Goal: Information Seeking & Learning: Learn about a topic

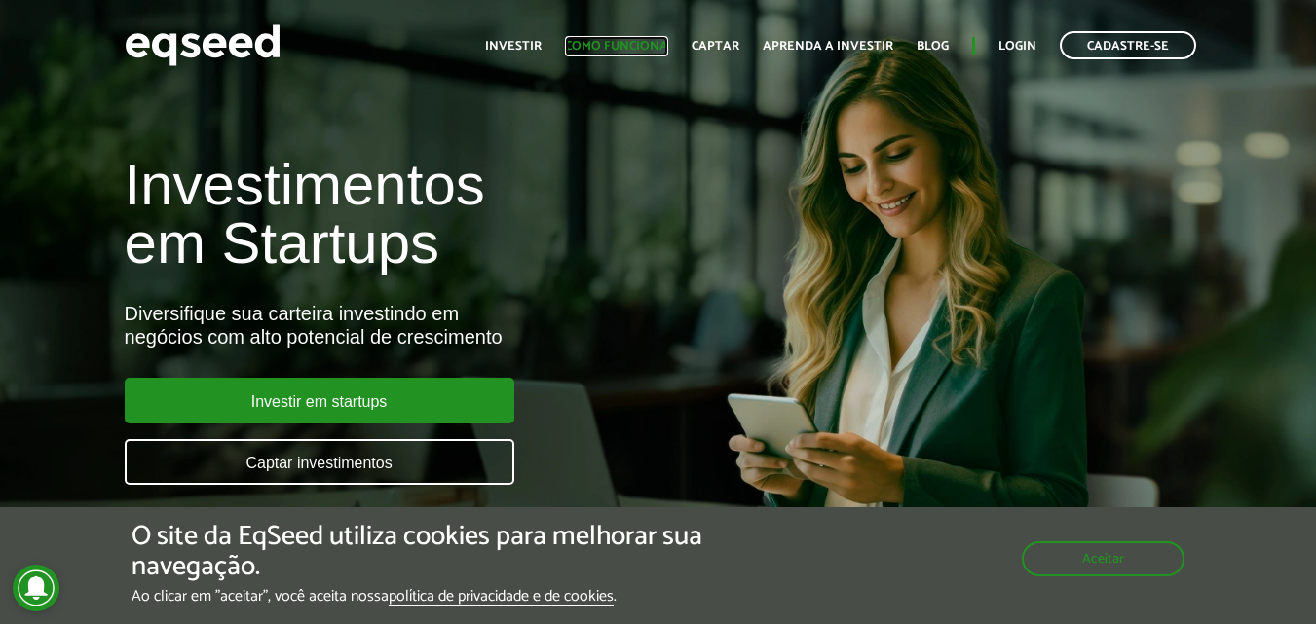
click at [615, 45] on link "Como funciona" at bounding box center [616, 46] width 103 height 13
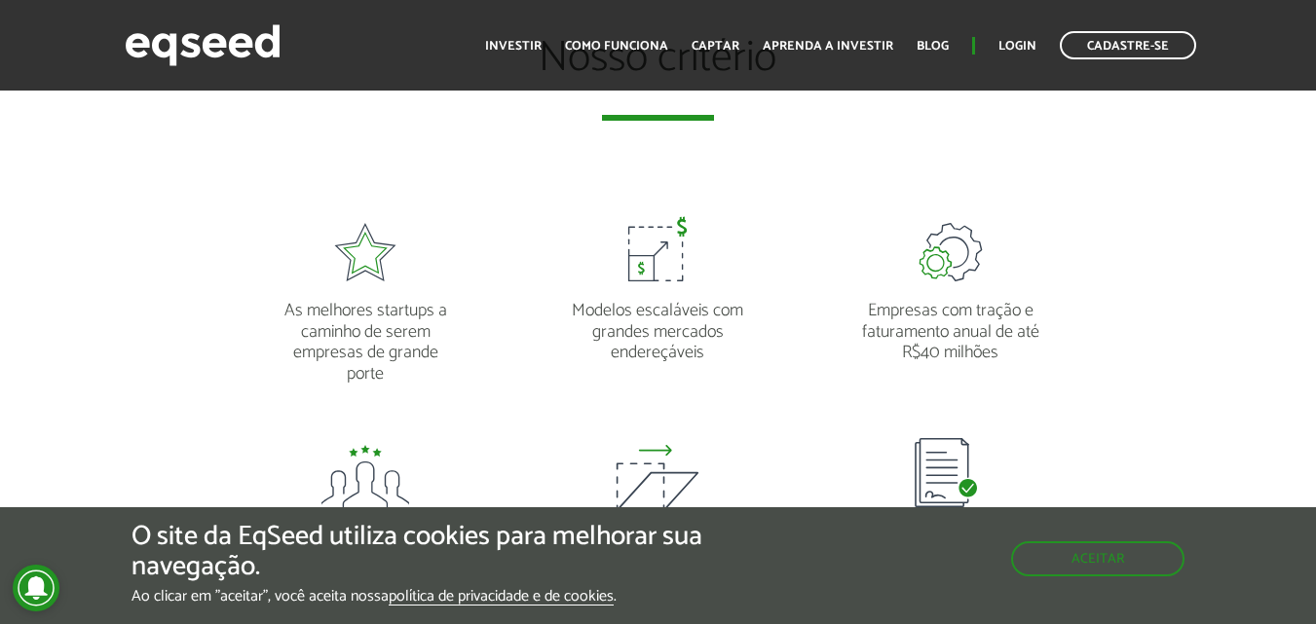
scroll to position [1558, 0]
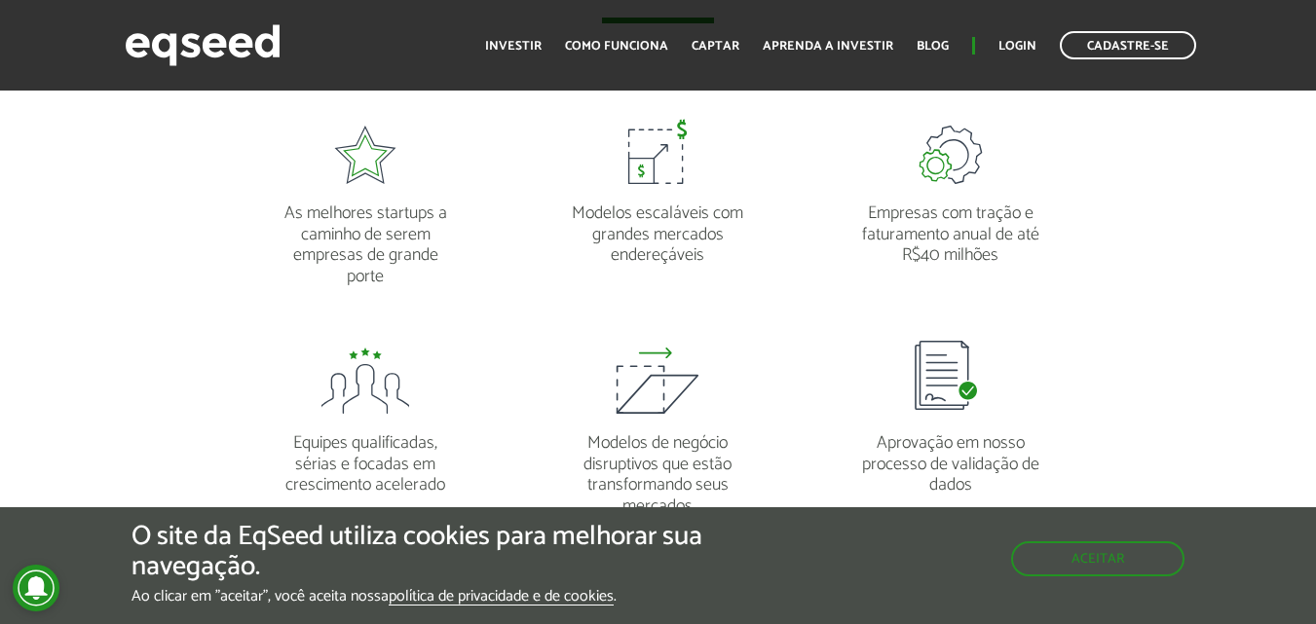
drag, startPoint x: 769, startPoint y: 560, endPoint x: 785, endPoint y: 556, distance: 17.0
click at [770, 559] on div "O site da EqSeed utiliza cookies para melhorar sua navegação. Ao clicar em "ace…" at bounding box center [657, 564] width 1053 height 84
click at [1102, 560] on button "Aceitar" at bounding box center [1099, 557] width 169 height 31
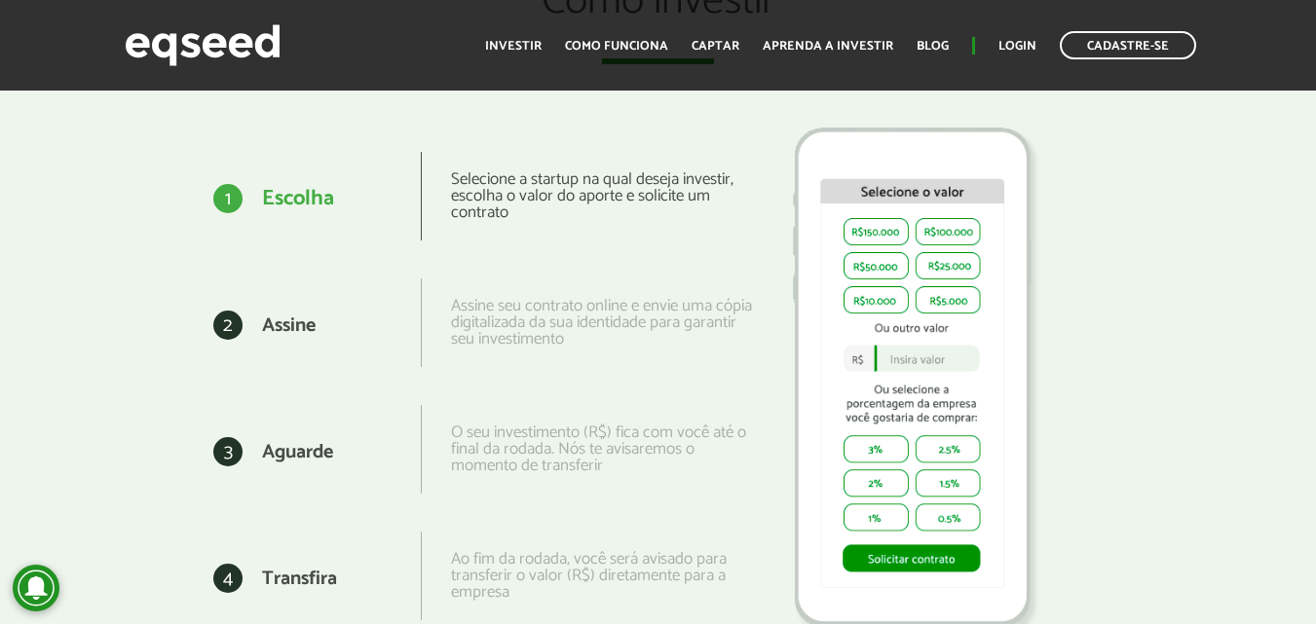
scroll to position [2435, 0]
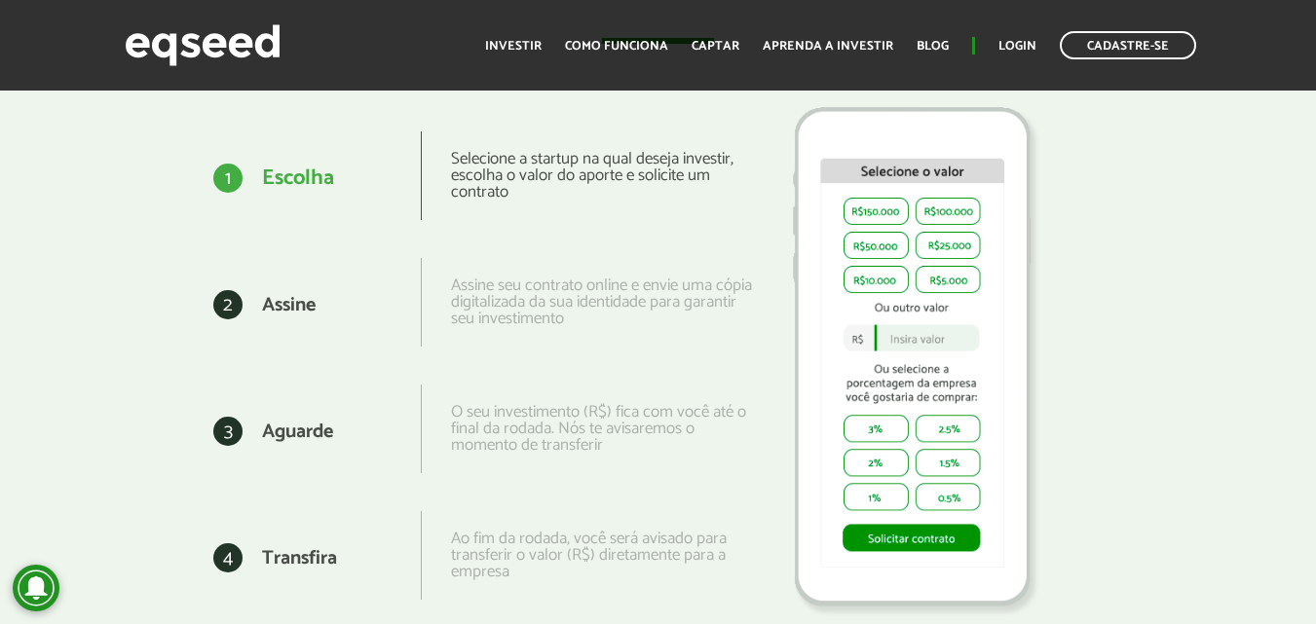
click at [913, 338] on img at bounding box center [914, 360] width 292 height 544
click at [907, 339] on img at bounding box center [914, 360] width 292 height 544
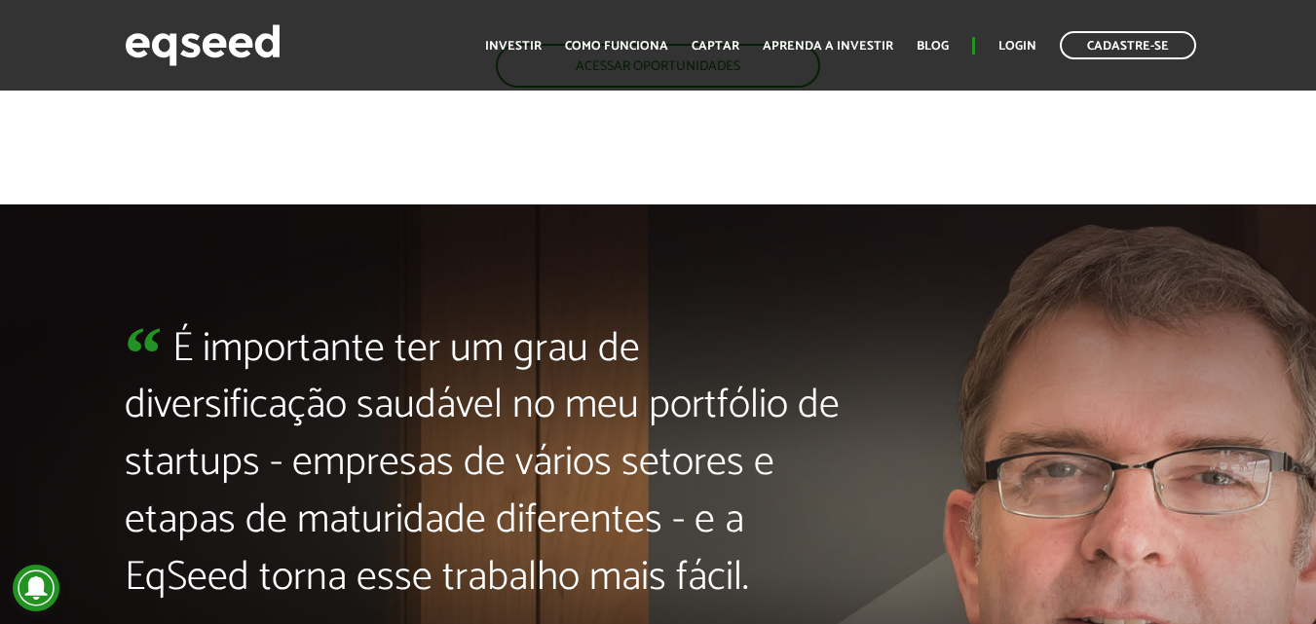
scroll to position [4091, 0]
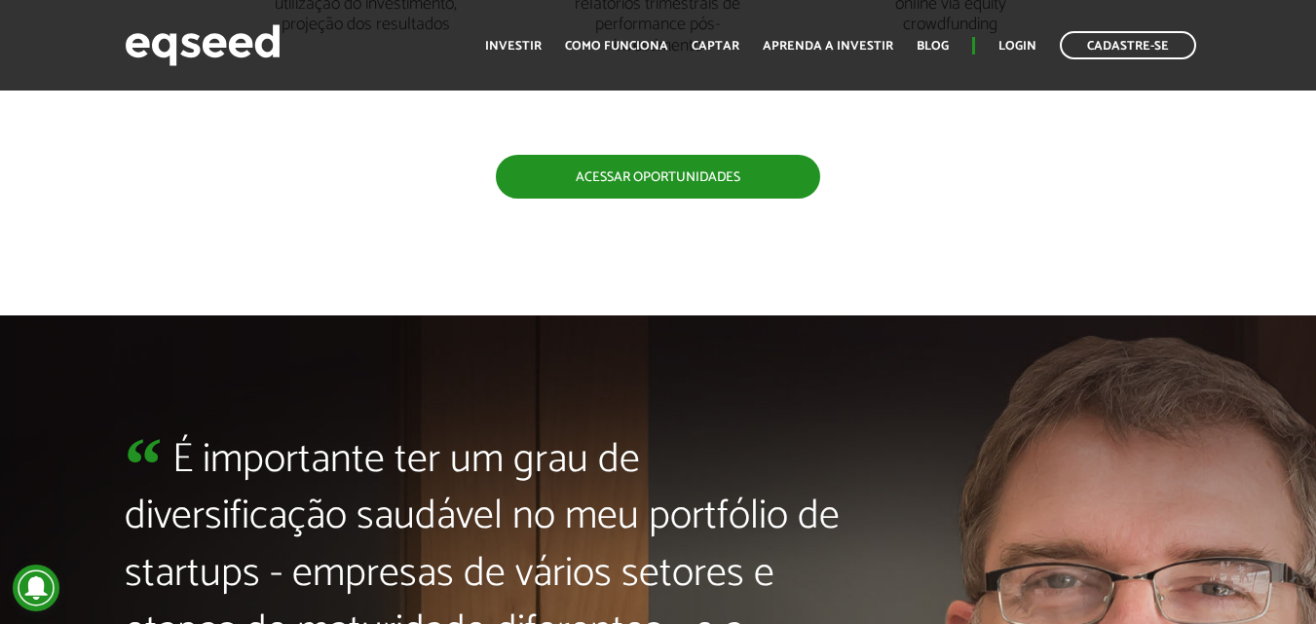
click at [645, 176] on link "Acessar oportunidades" at bounding box center [658, 177] width 324 height 44
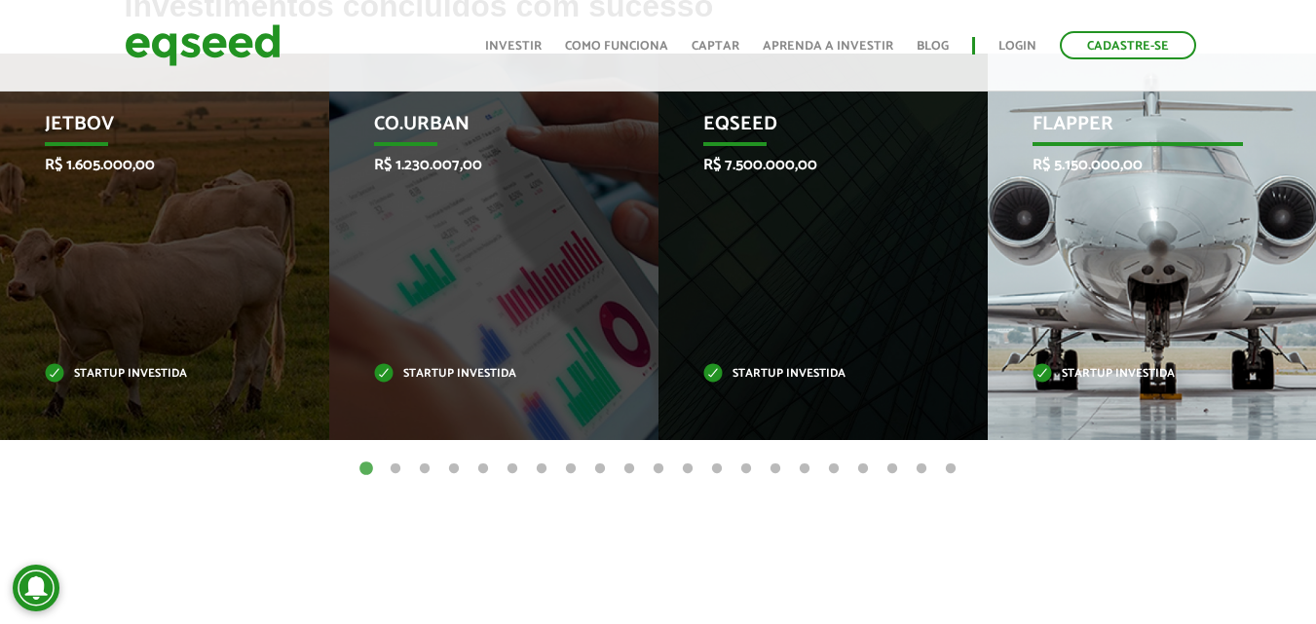
scroll to position [857, 0]
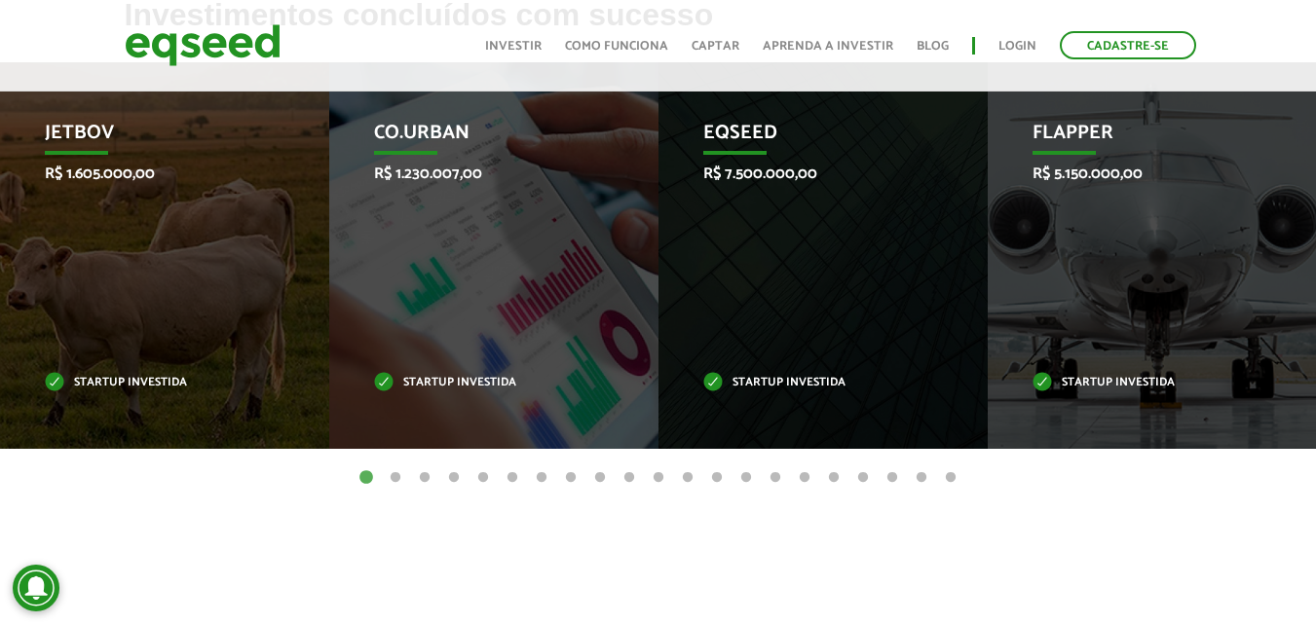
click at [392, 472] on button "2" at bounding box center [395, 478] width 19 height 19
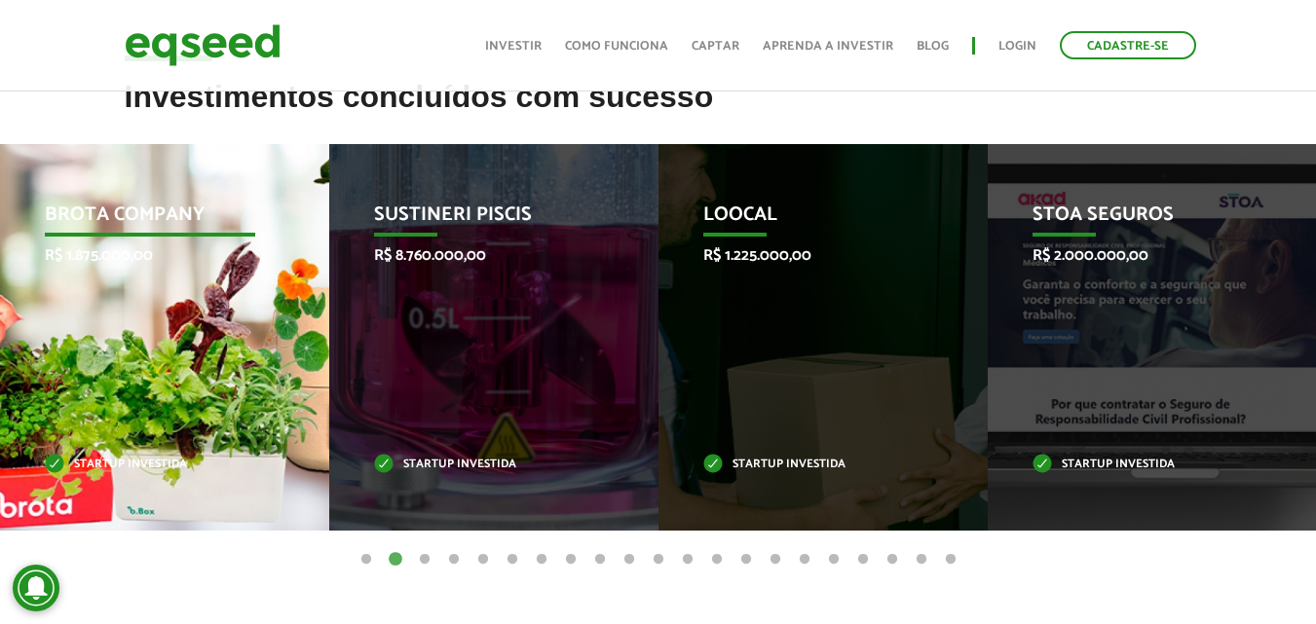
scroll to position [662, 0]
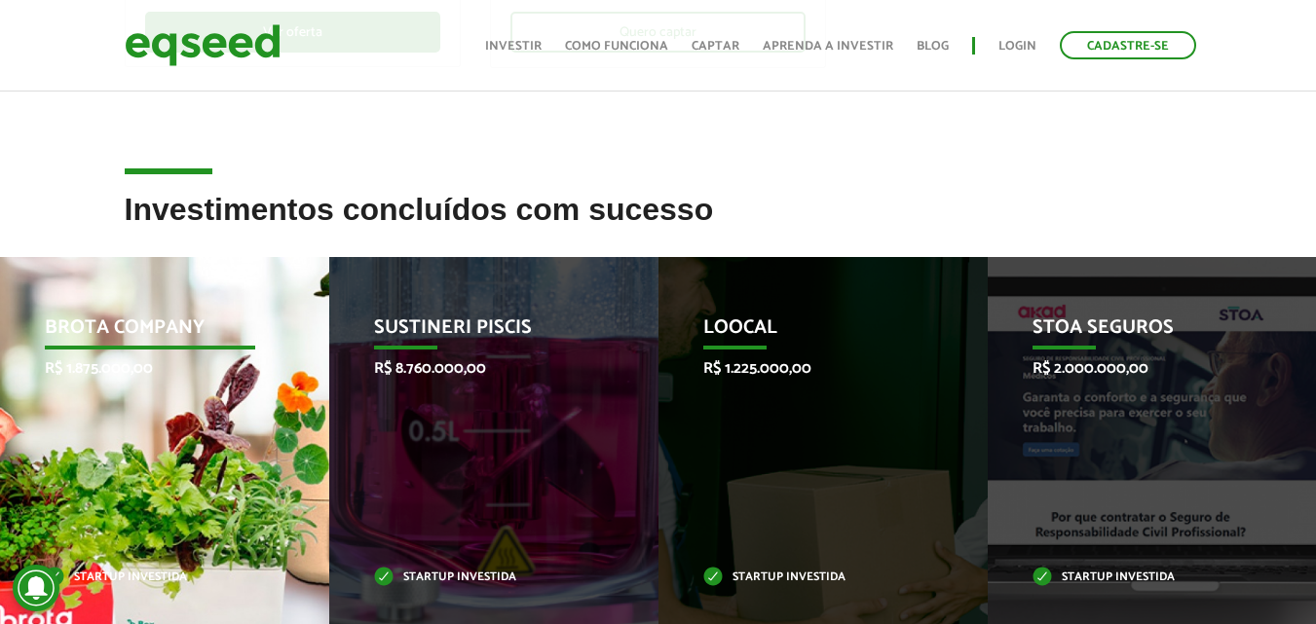
drag, startPoint x: 170, startPoint y: 334, endPoint x: 121, endPoint y: 361, distance: 56.7
click at [121, 361] on p "R$ 1.875.000,00" at bounding box center [150, 368] width 210 height 19
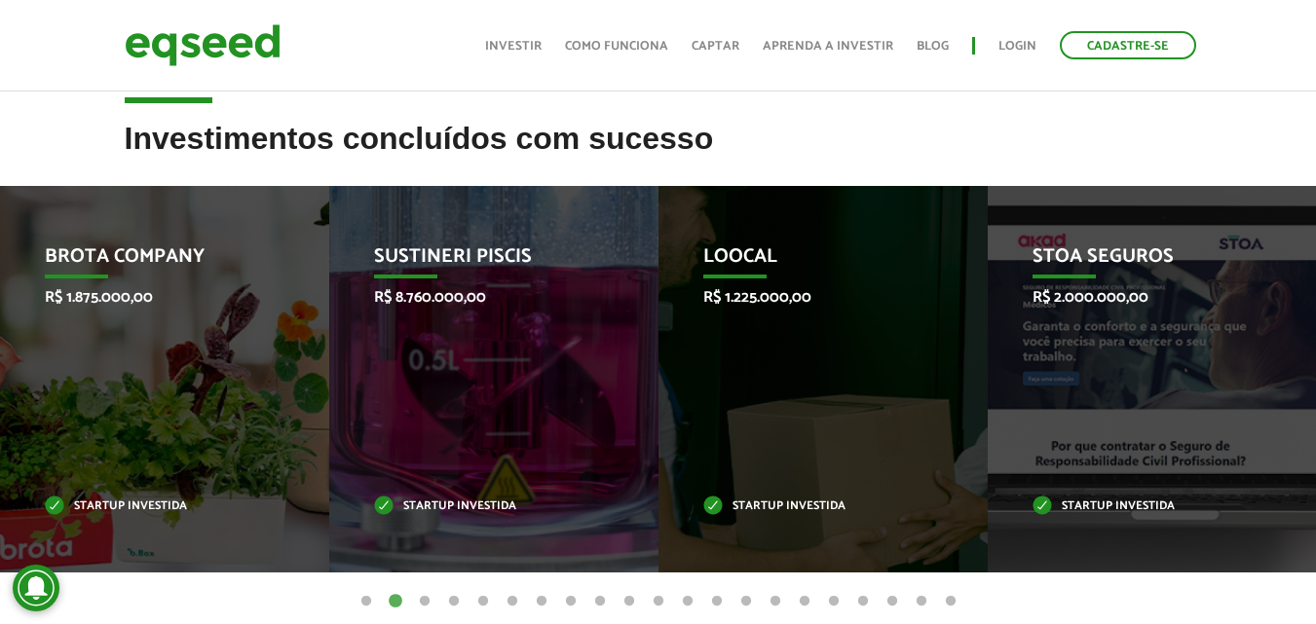
scroll to position [857, 0]
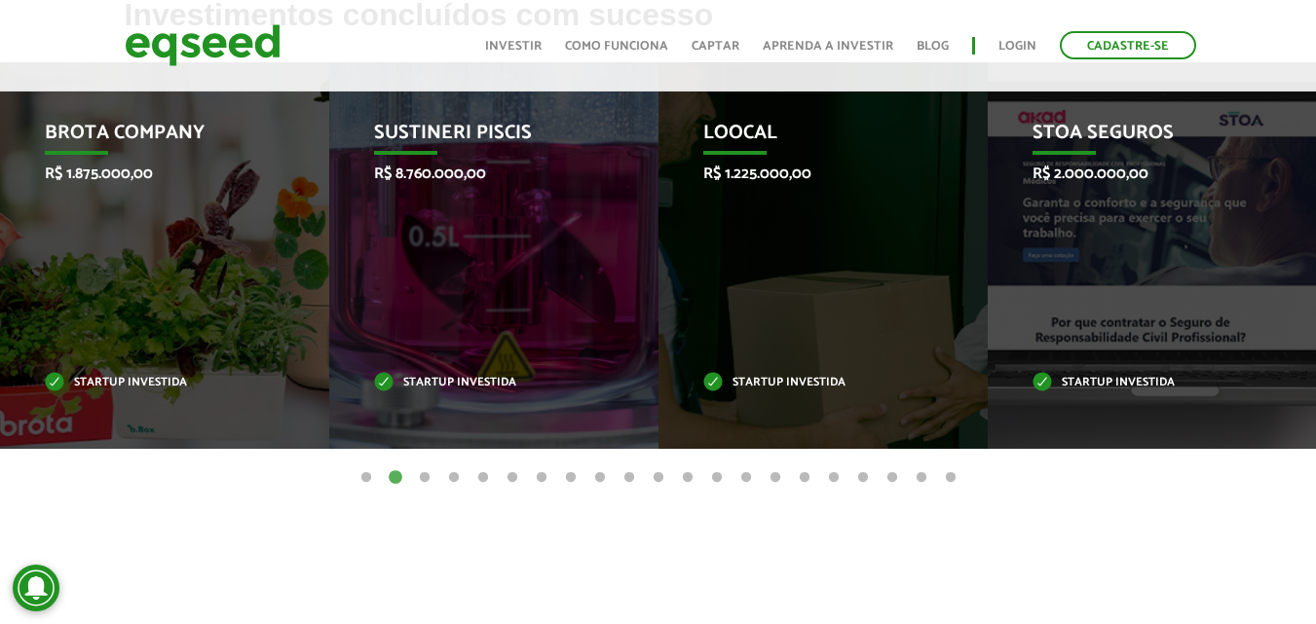
click at [422, 475] on button "3" at bounding box center [424, 478] width 19 height 19
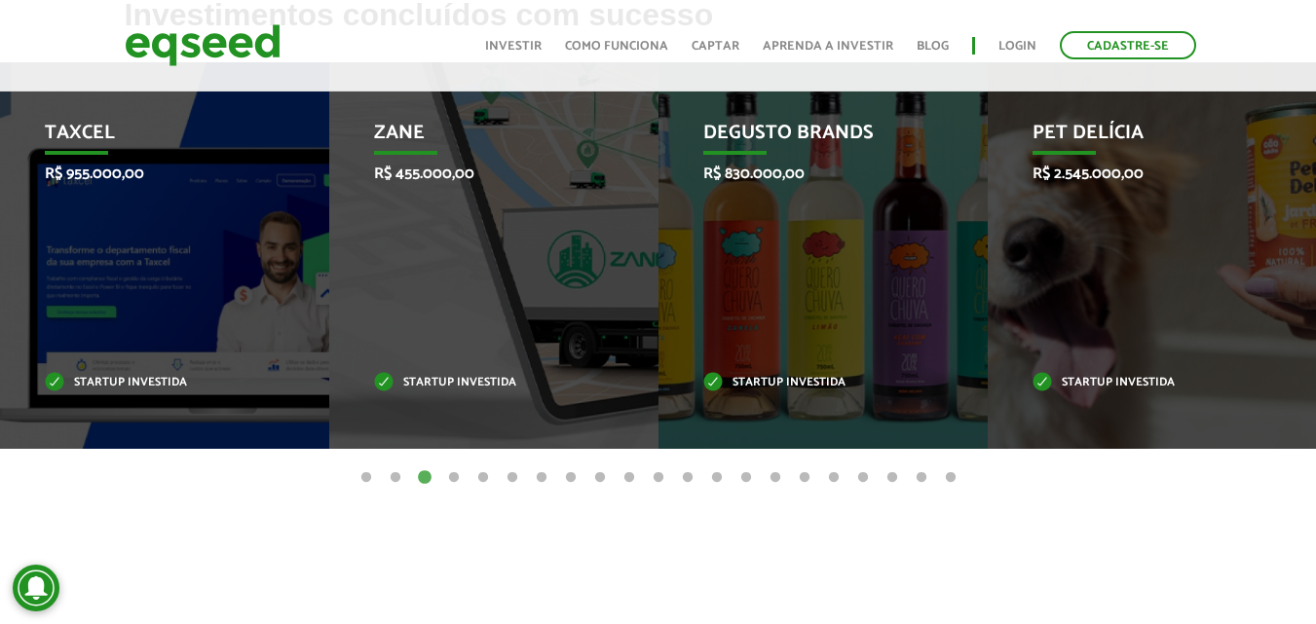
click at [455, 475] on button "4" at bounding box center [453, 478] width 19 height 19
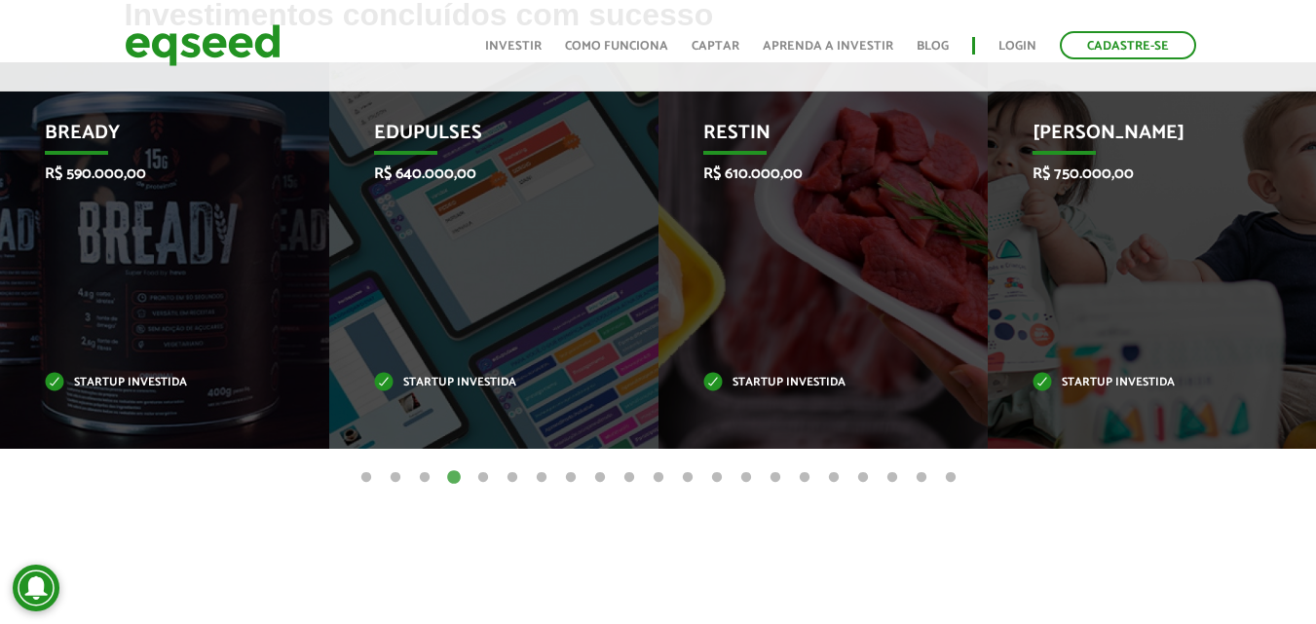
click at [484, 478] on button "5" at bounding box center [482, 478] width 19 height 19
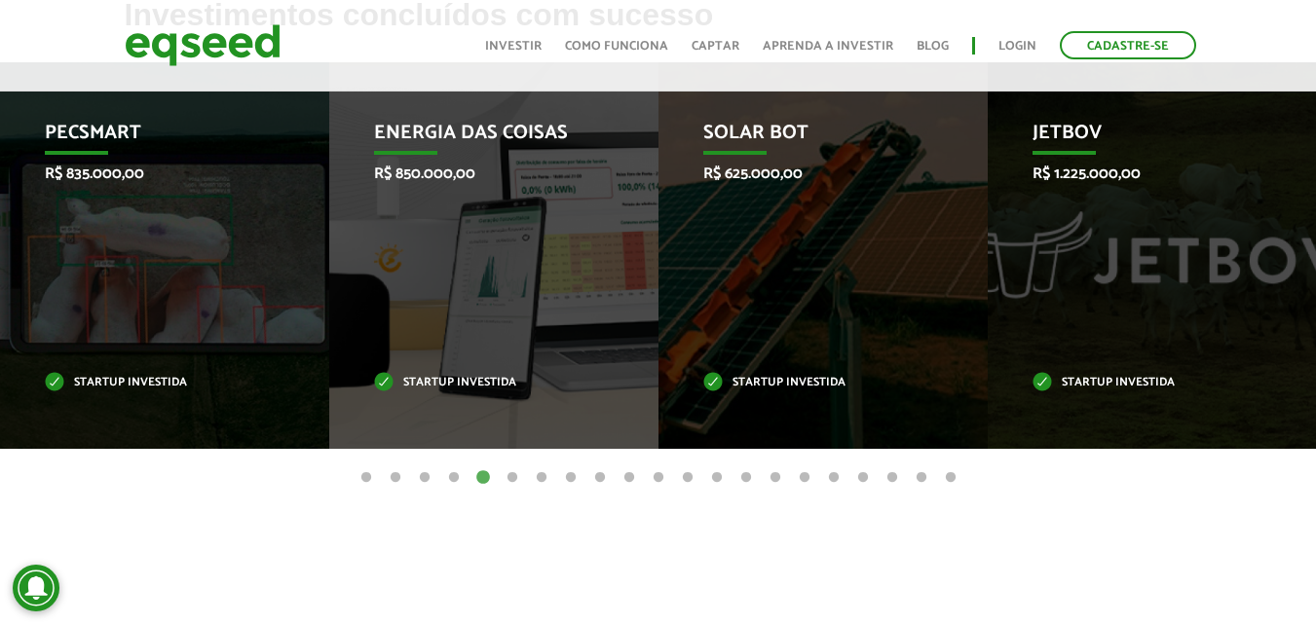
click at [511, 479] on button "6" at bounding box center [512, 478] width 19 height 19
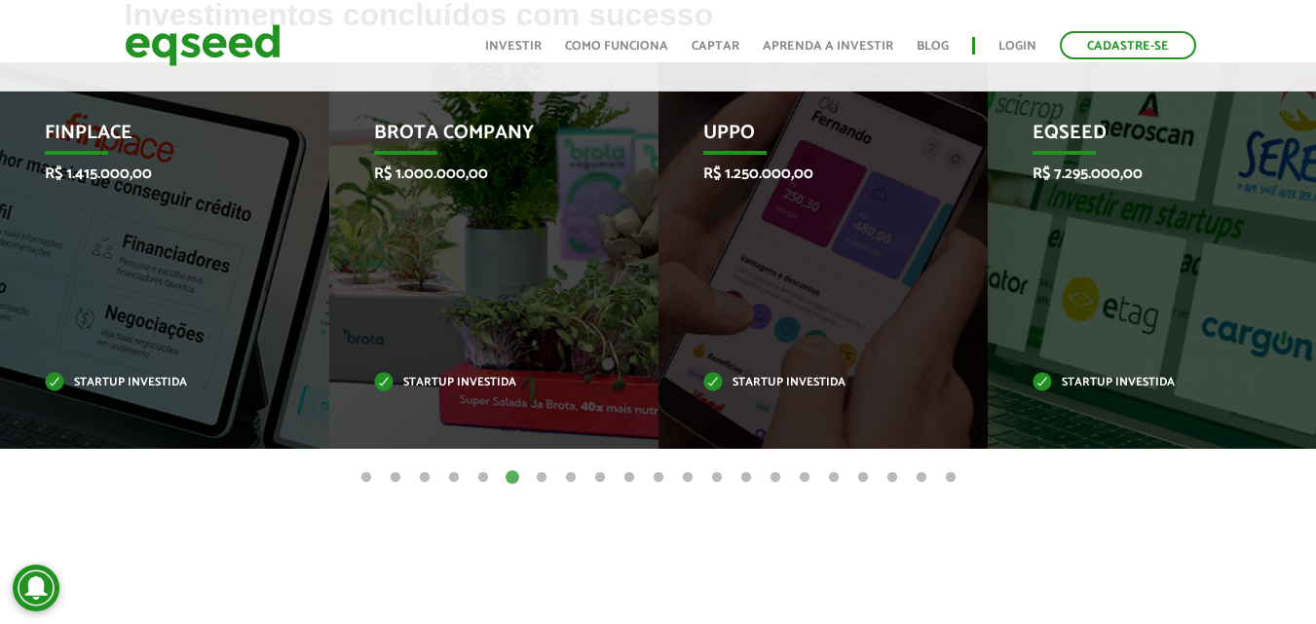
click at [538, 479] on button "7" at bounding box center [541, 478] width 19 height 19
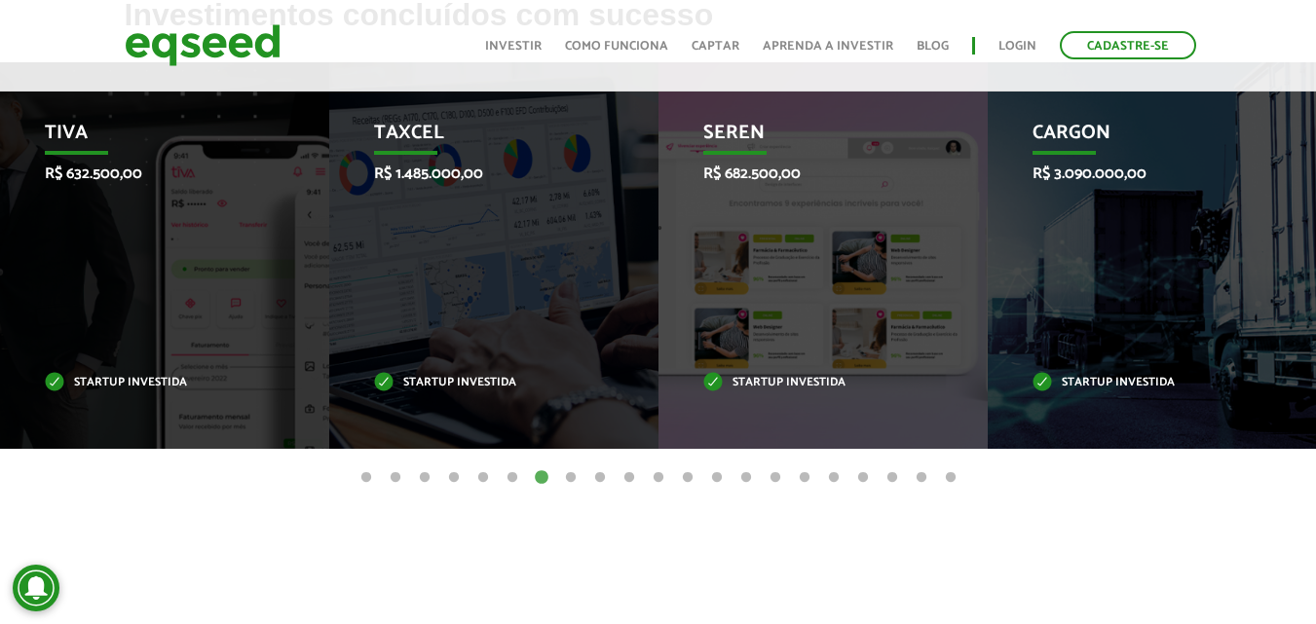
click at [569, 477] on button "8" at bounding box center [570, 478] width 19 height 19
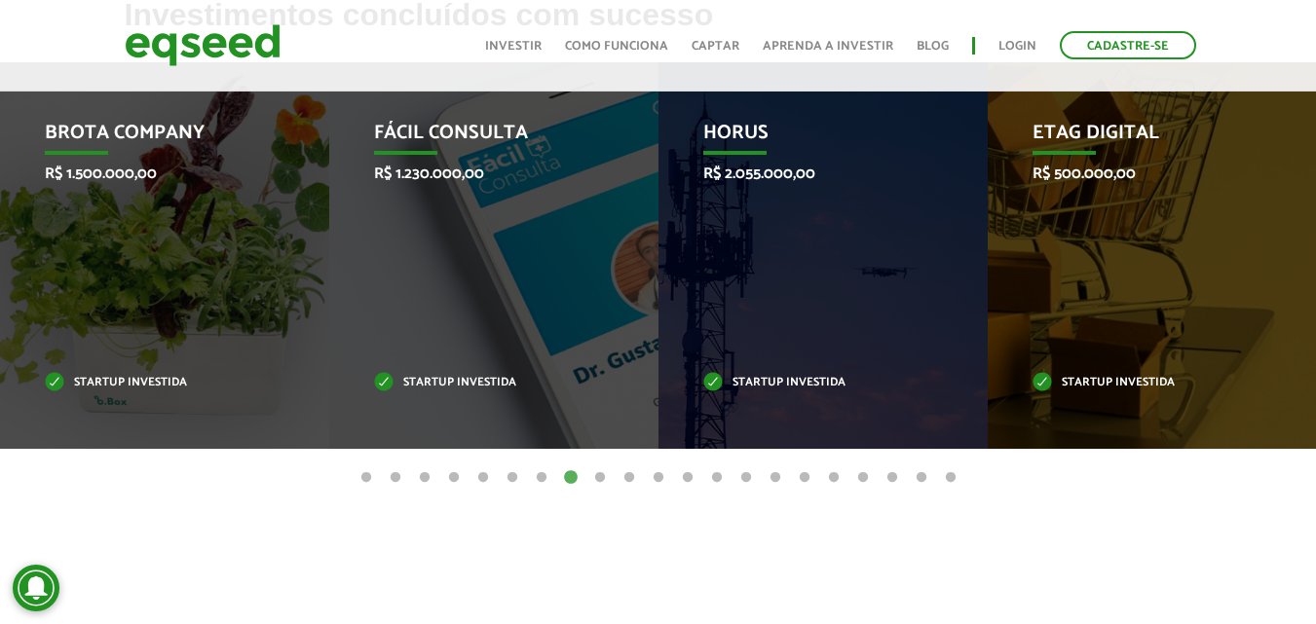
click at [914, 476] on button "20" at bounding box center [921, 478] width 19 height 19
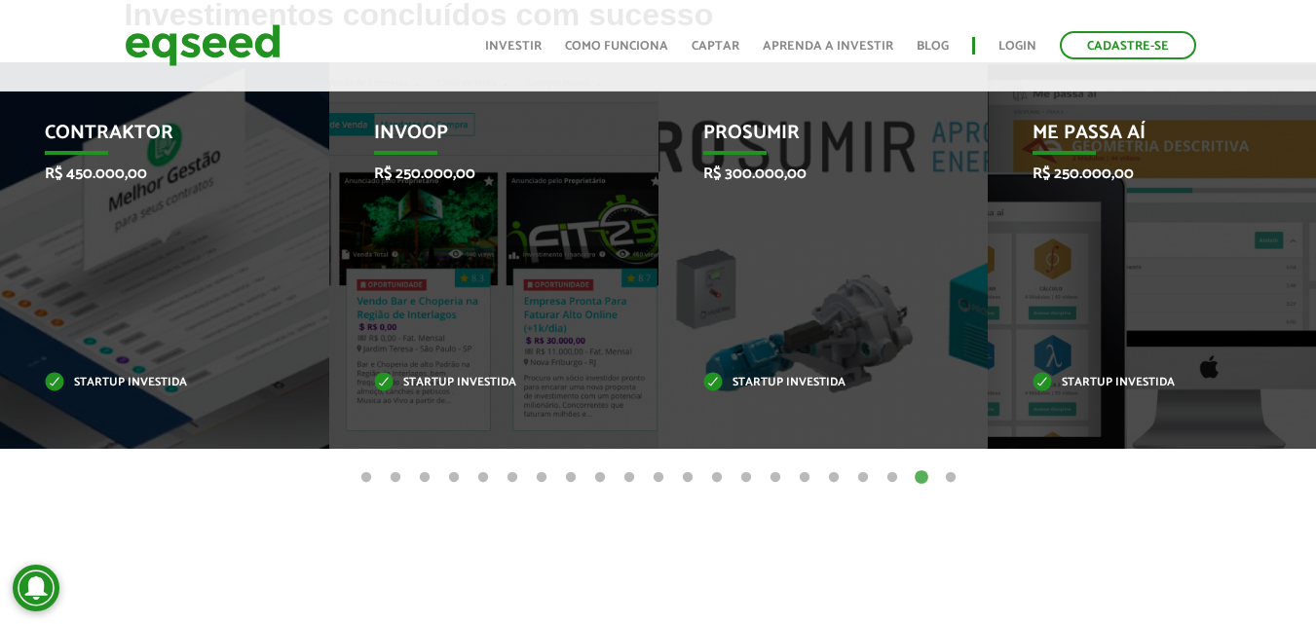
click at [953, 474] on button "21" at bounding box center [950, 478] width 19 height 19
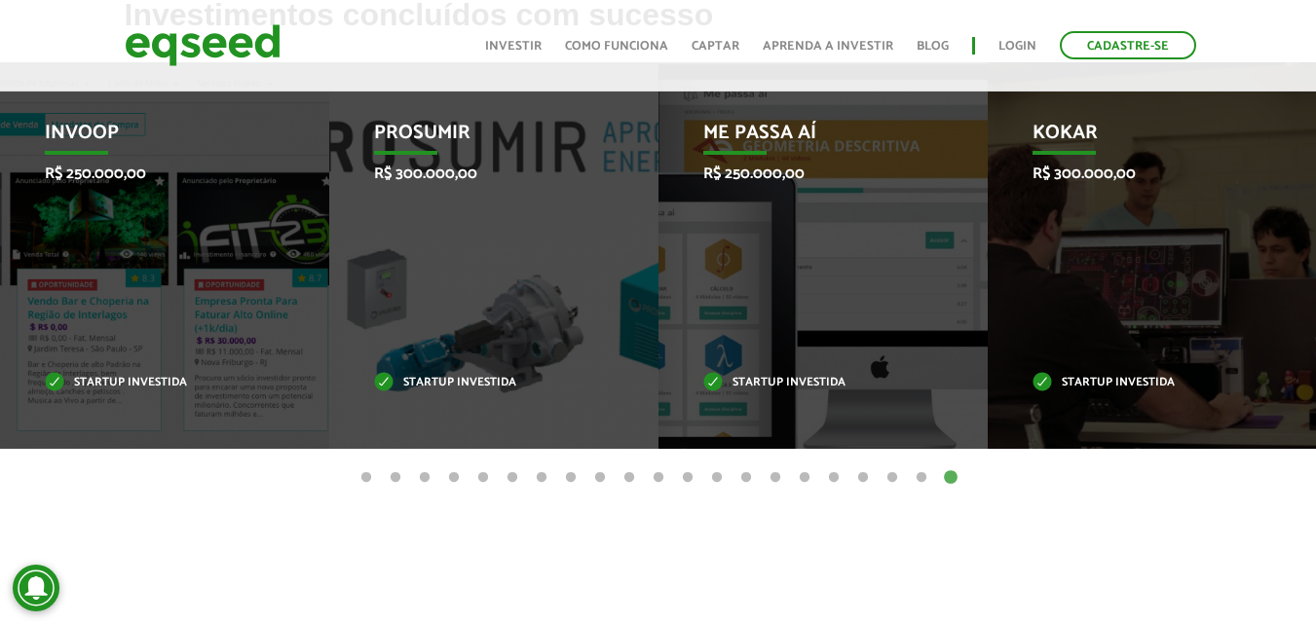
click at [572, 476] on button "8" at bounding box center [570, 478] width 19 height 19
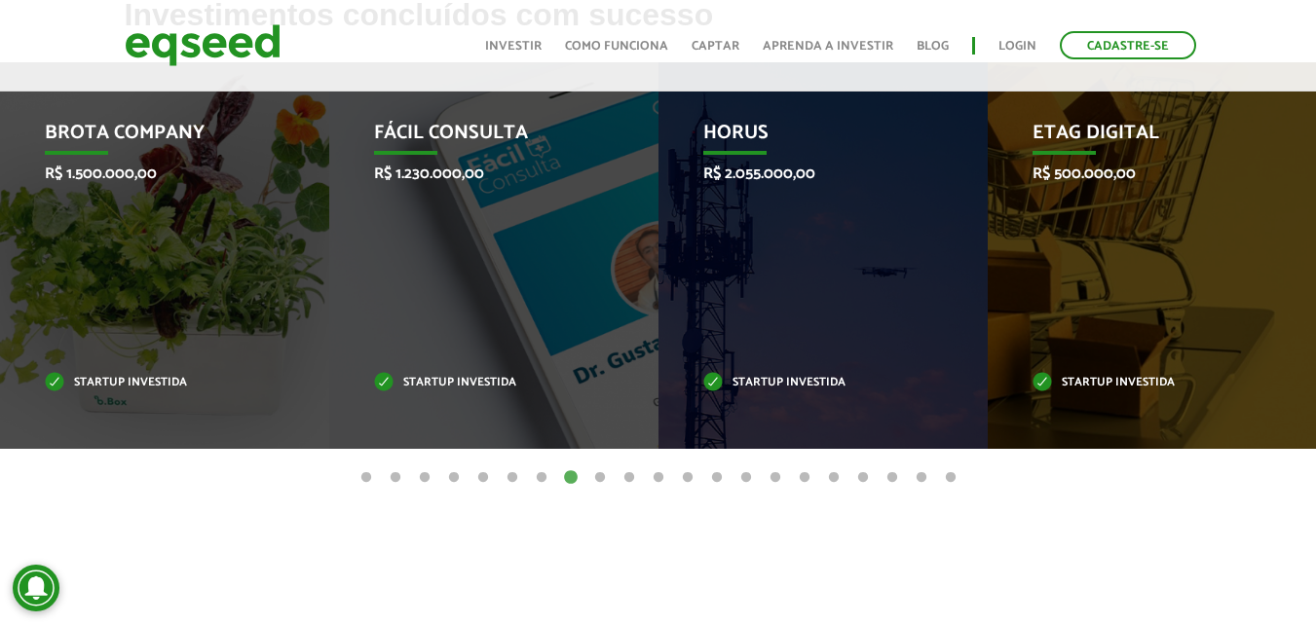
click at [479, 480] on button "5" at bounding box center [482, 478] width 19 height 19
